Goal: Task Accomplishment & Management: Use online tool/utility

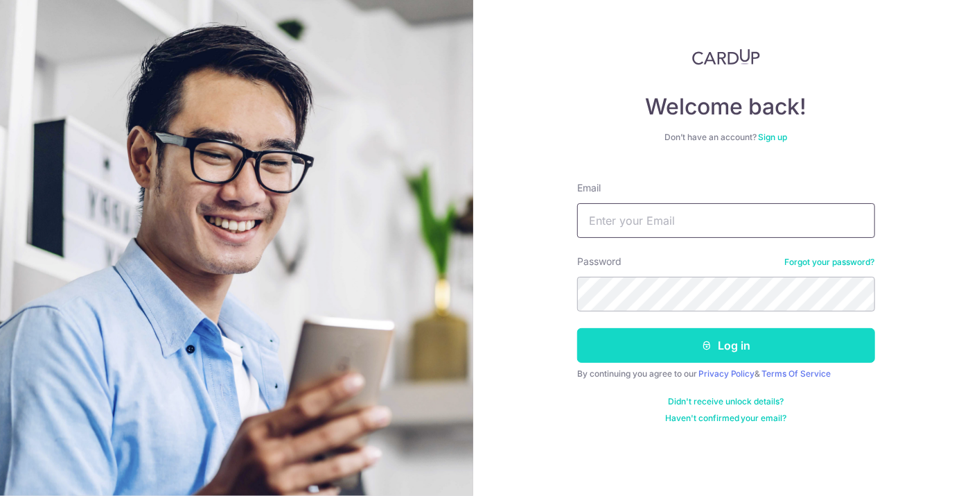
type input "[EMAIL_ADDRESS][DOMAIN_NAME]"
click at [656, 342] on button "Log in" at bounding box center [726, 345] width 298 height 35
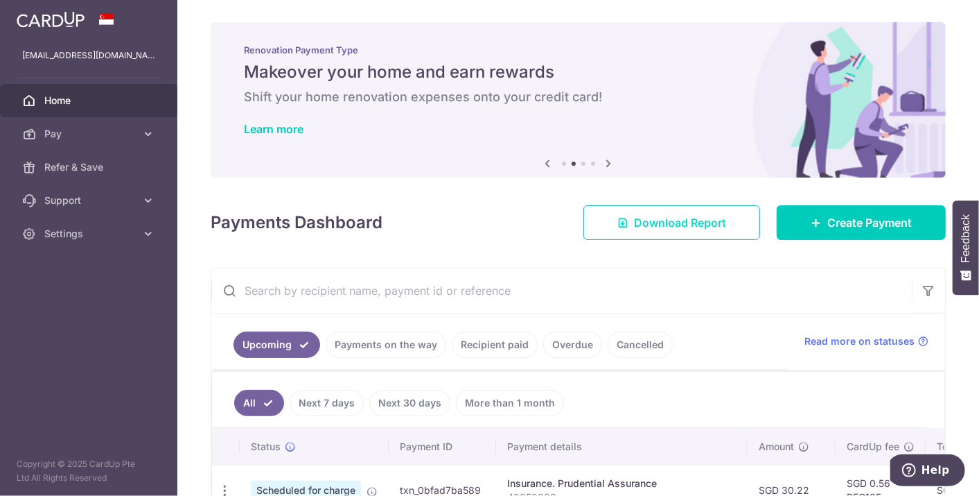
click at [649, 223] on span "Download Report" at bounding box center [680, 222] width 92 height 17
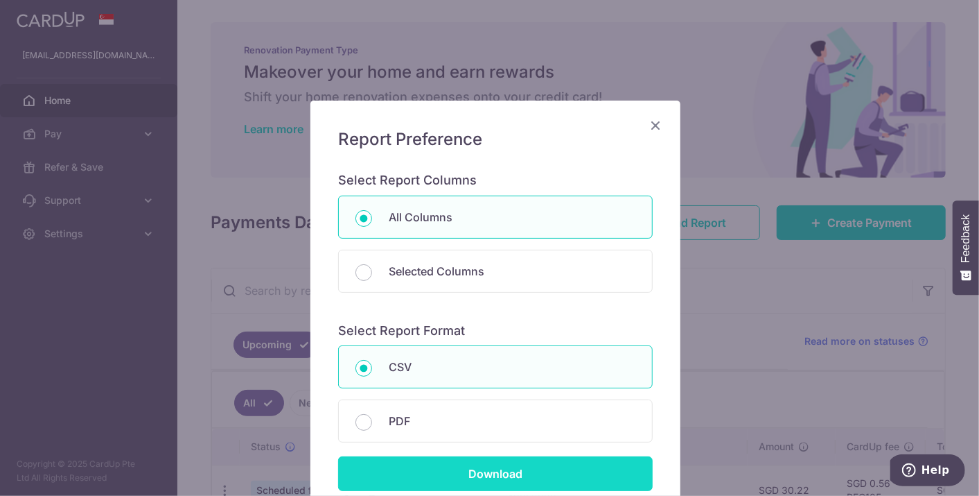
click at [449, 469] on input "Download" at bounding box center [495, 473] width 315 height 35
